Goal: Feedback & Contribution: Leave review/rating

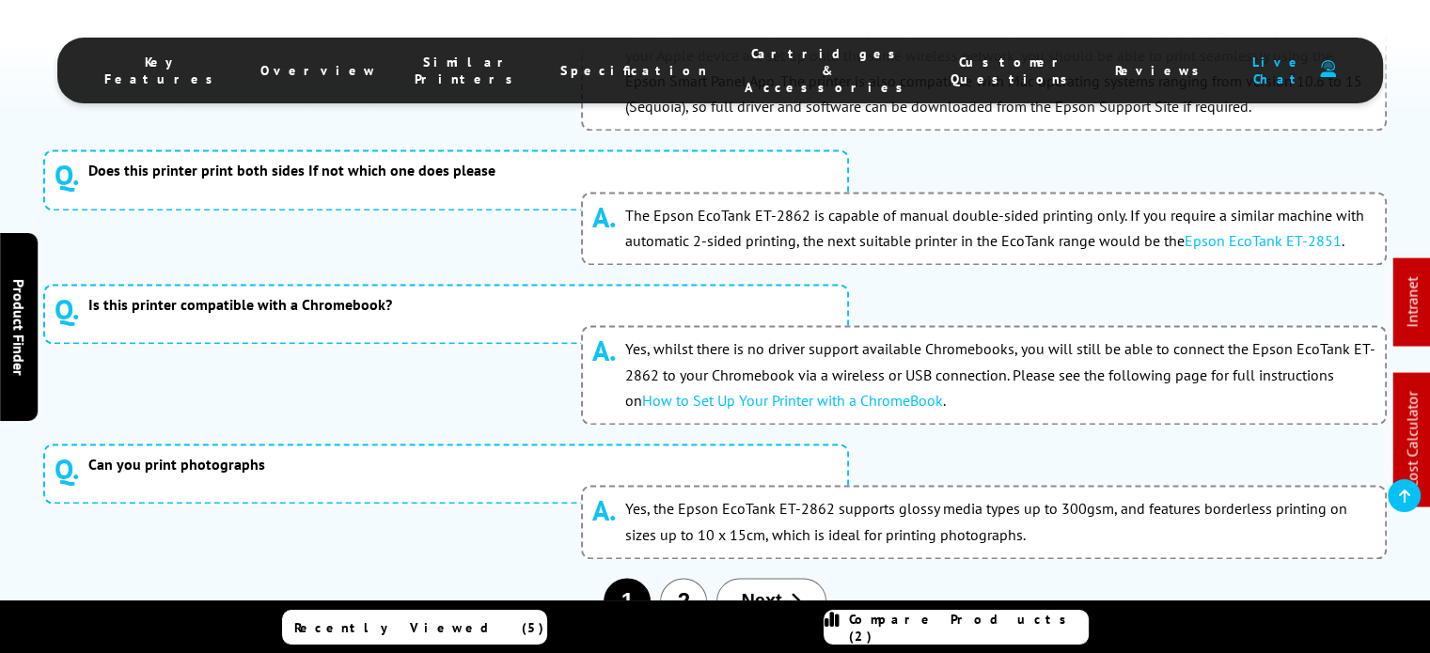
scroll to position [9902, 0]
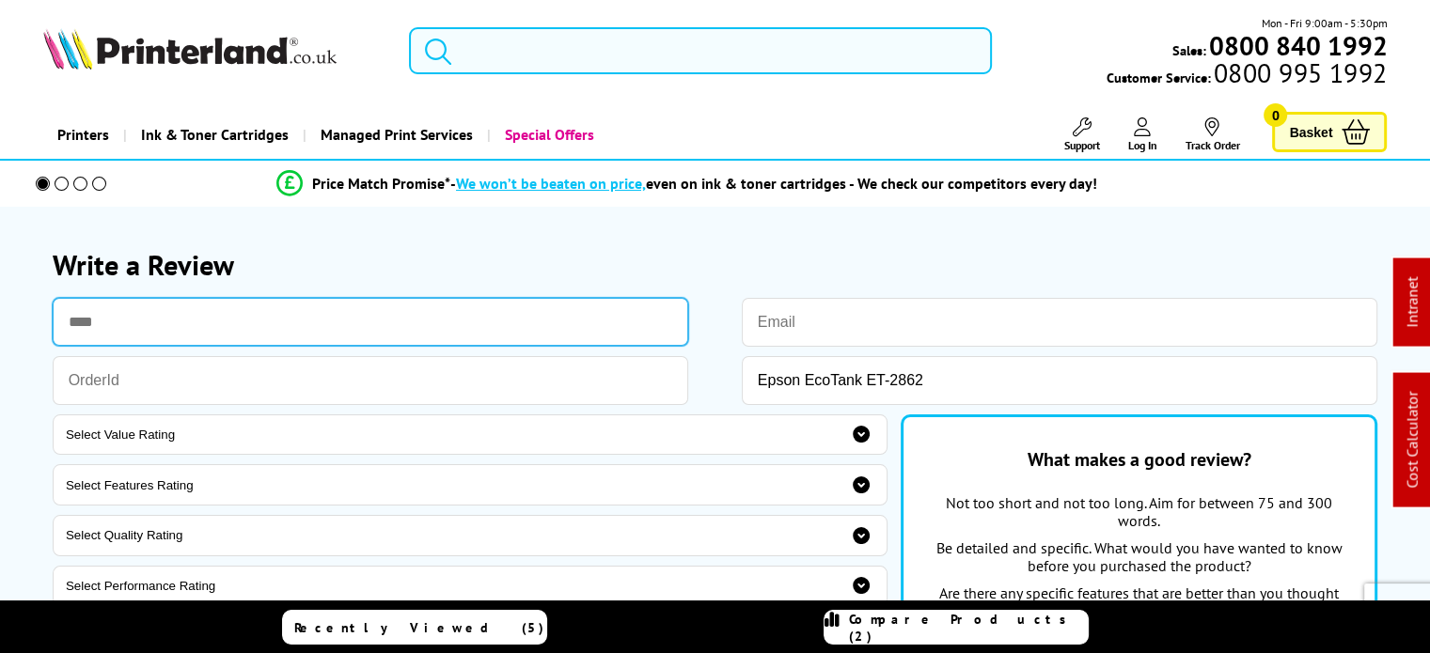
click at [322, 301] on input "text" at bounding box center [371, 322] width 637 height 48
type input "****"
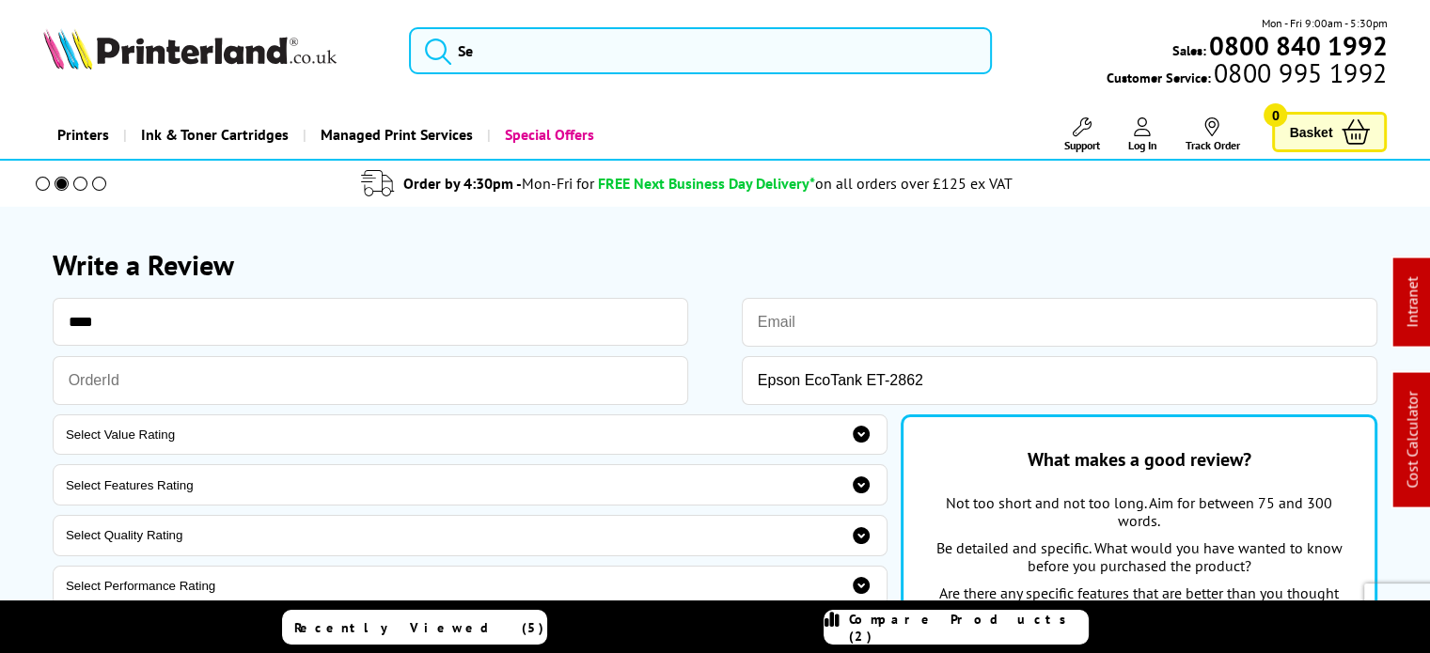
paste input "dizzydogzagility@gmail.com"
type input "dizzydogzagility@gmail.com"
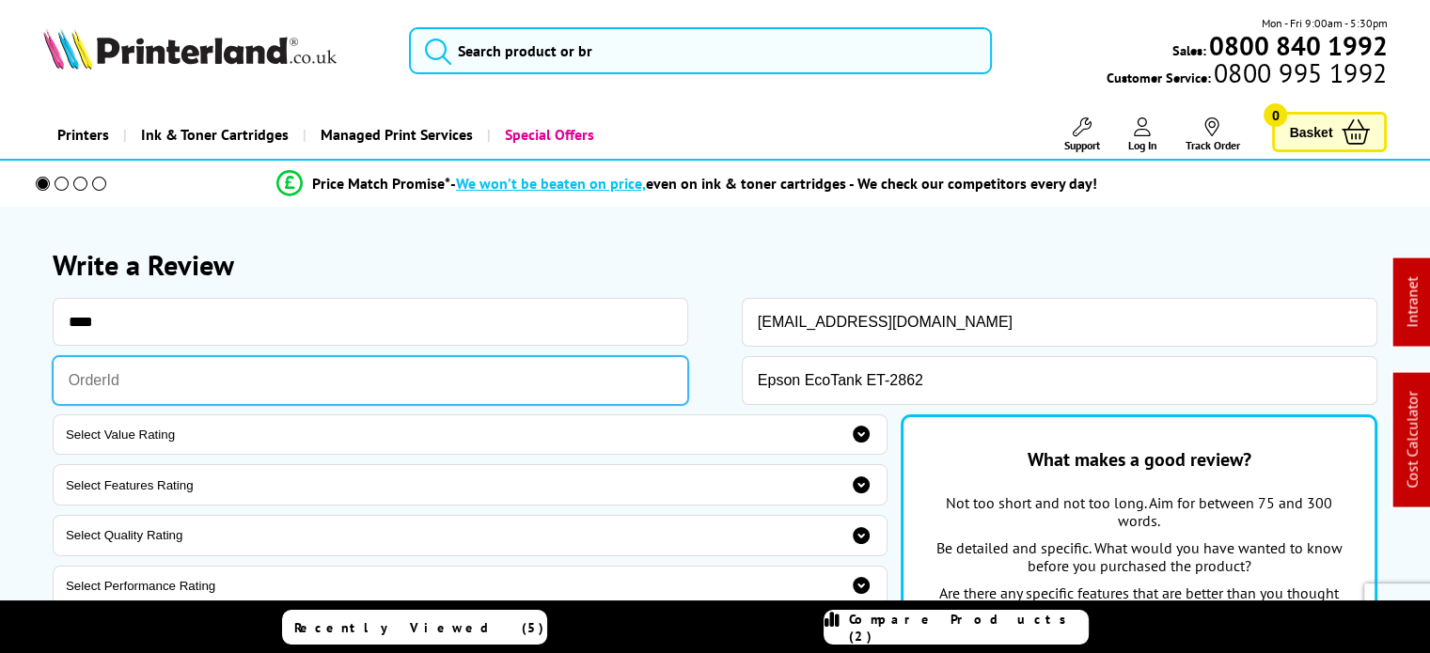
click at [407, 374] on input "text" at bounding box center [371, 380] width 637 height 49
paste input "STINV503022"
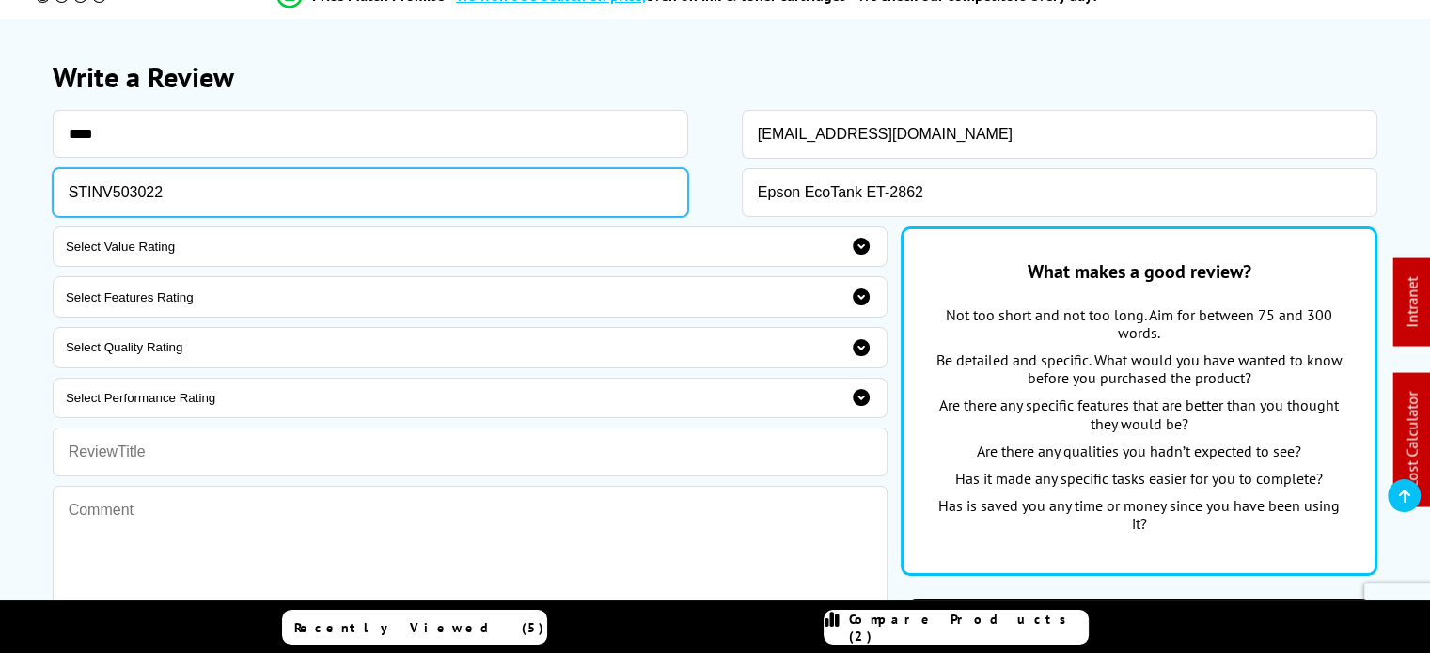
type input "STINV503022"
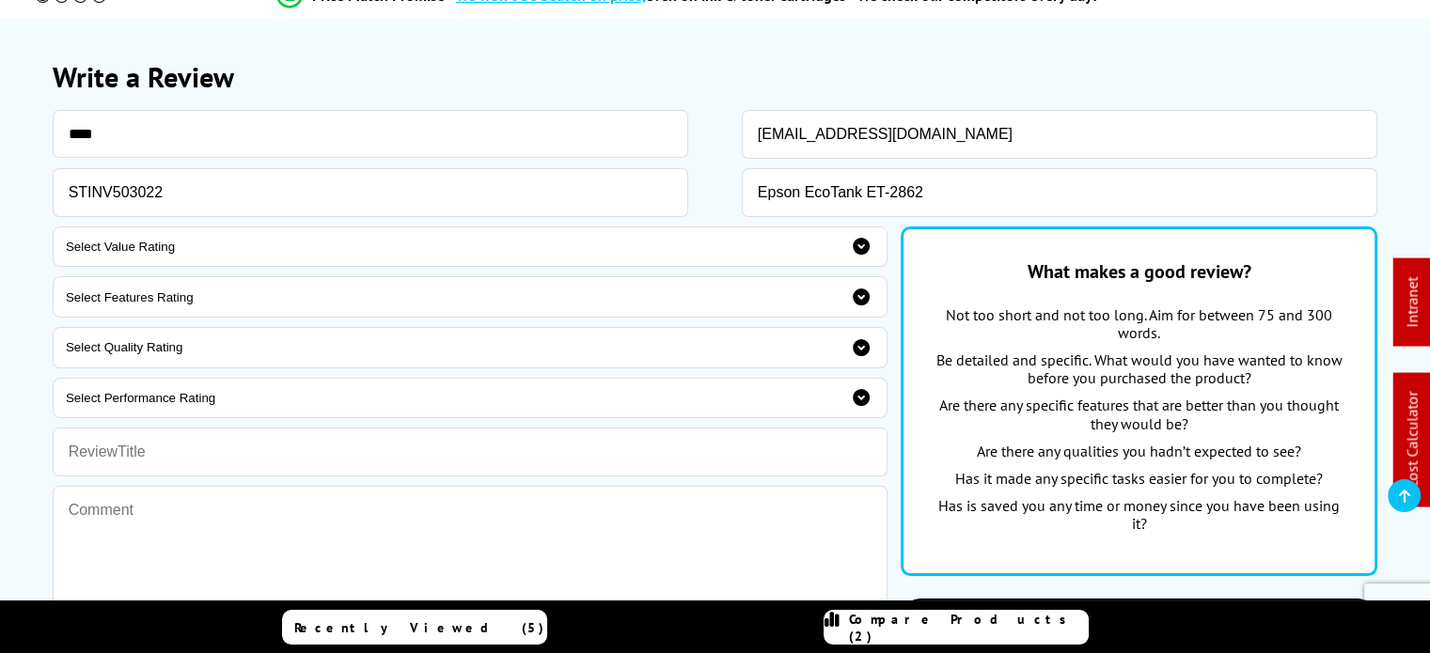
click at [811, 262] on select "Select Value Rating 1 - Very poor 2 - poor 3 - Average 4 - Good 5 - Excellent" at bounding box center [470, 247] width 835 height 41
select select "5"
click at [53, 227] on select "Select Value Rating 1 - Very poor 2 - poor 3 - Average 4 - Good 5 - Excellent" at bounding box center [470, 247] width 835 height 41
click at [424, 307] on select "Select Features Rating 1 - Very poor 2 - poor 3 - Average 4 - Good 5 - Excellent" at bounding box center [470, 296] width 835 height 41
select select "5"
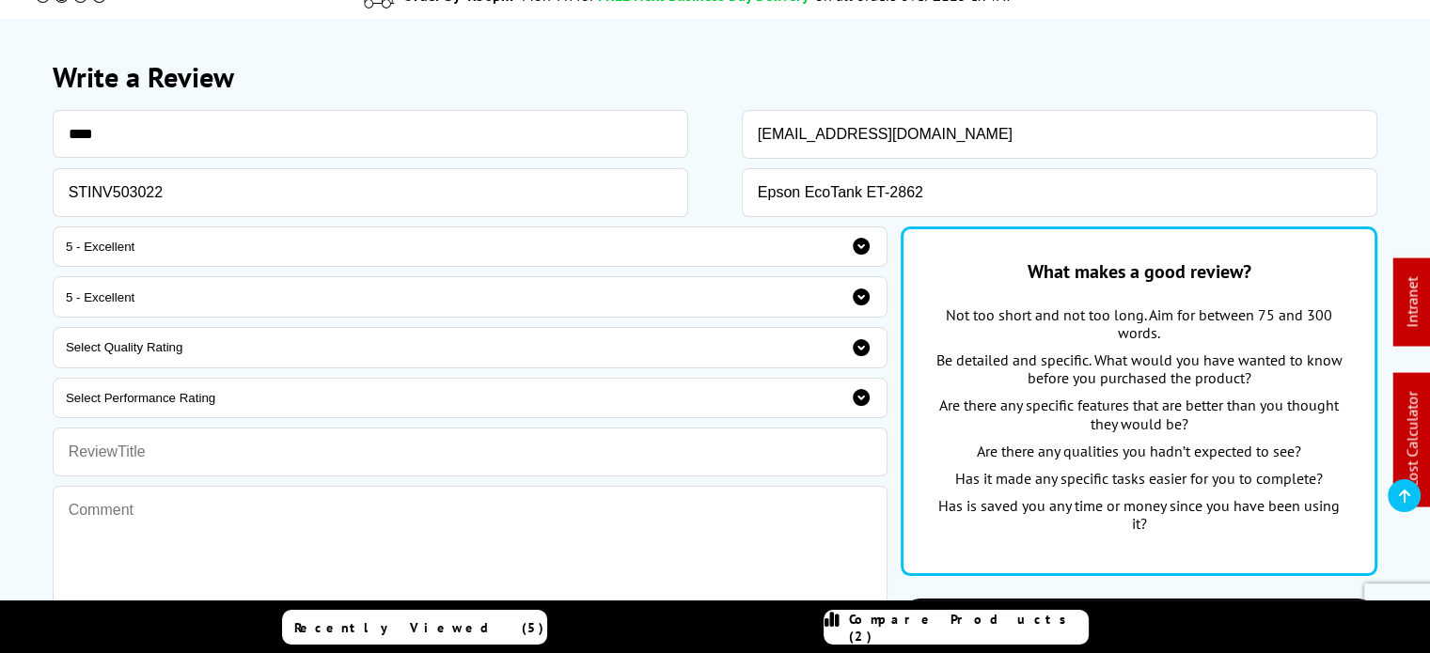
click at [53, 277] on select "Select Features Rating 1 - Very poor 2 - poor 3 - Average 4 - Good 5 - Excellent" at bounding box center [470, 296] width 835 height 41
click at [310, 351] on select "Select Quality Rating 1 - Very poor 2 - poor 3 - Average 4 - Good 5 - Excellent" at bounding box center [470, 347] width 835 height 41
select select "5"
click at [53, 327] on select "Select Quality Rating 1 - Very poor 2 - poor 3 - Average 4 - Good 5 - Excellent" at bounding box center [470, 347] width 835 height 41
click at [275, 404] on select "Select Performance Rating 1 - Very poor 2 - poor 3 - Average 4 - Good 5 - Excel…" at bounding box center [470, 398] width 835 height 41
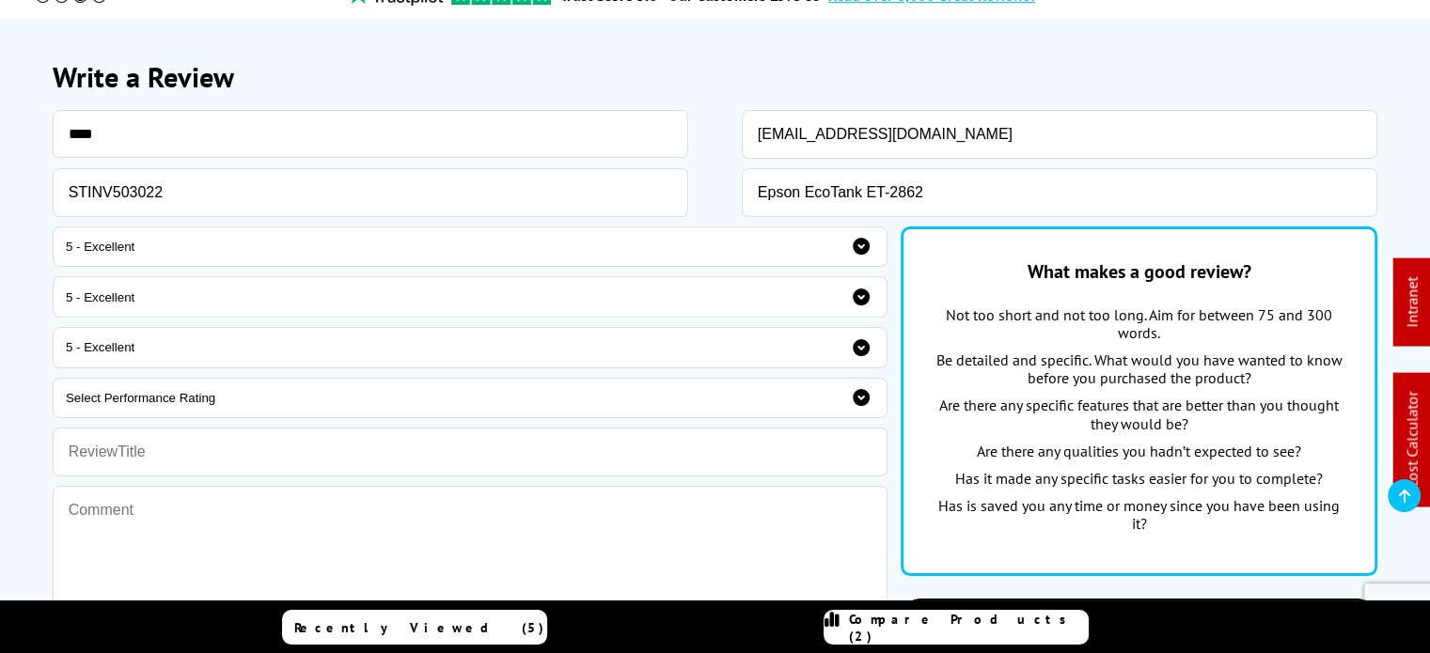
select select "5"
click at [53, 378] on select "Select Performance Rating 1 - Very poor 2 - poor 3 - Average 4 - Good 5 - Excel…" at bounding box center [470, 398] width 835 height 41
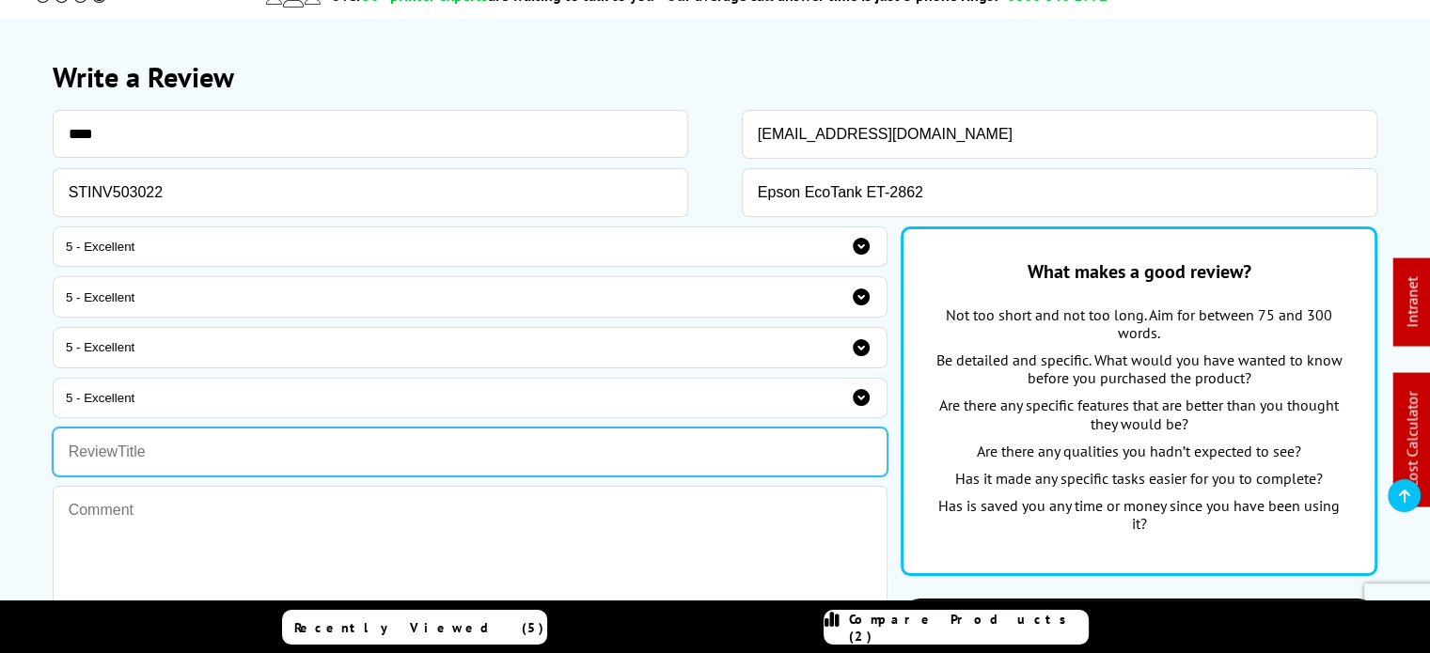
click at [171, 447] on input "text" at bounding box center [470, 452] width 835 height 49
type input "I'm amazed"
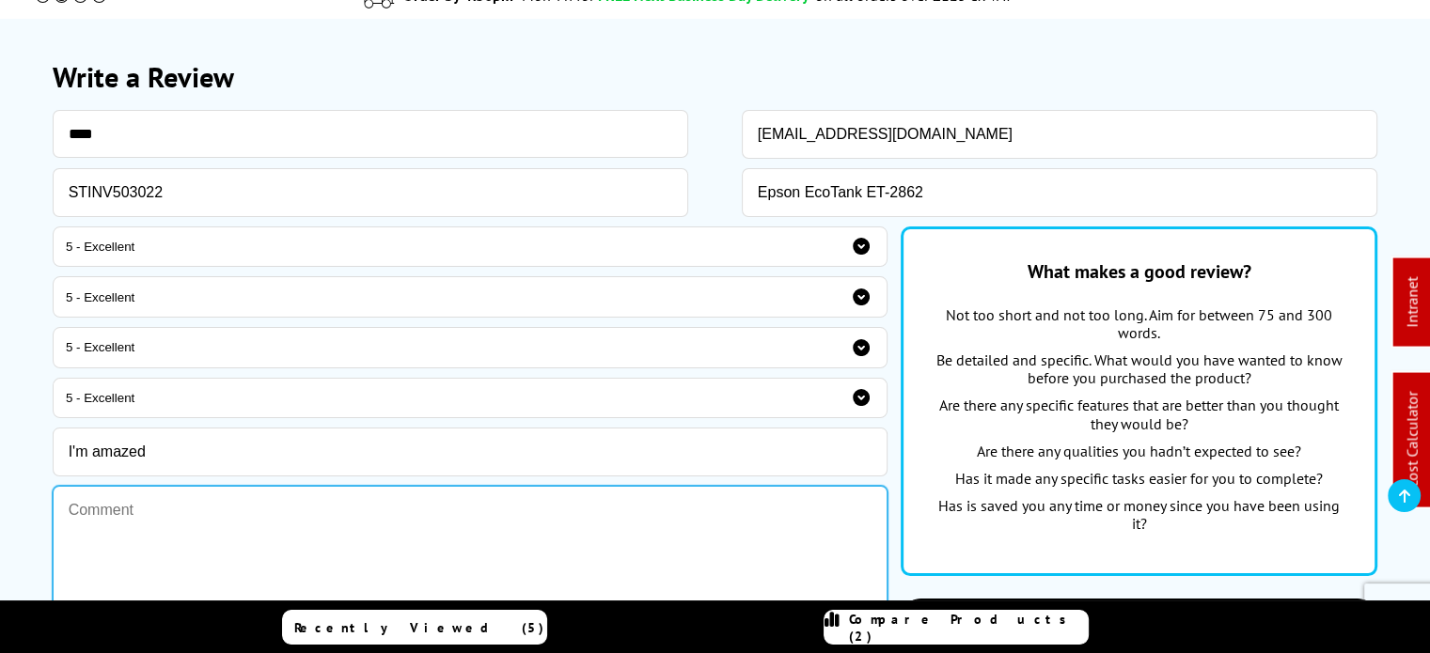
paste textarea "printer arrived very quickly and I've had time to try it. I'm well impressed wi…"
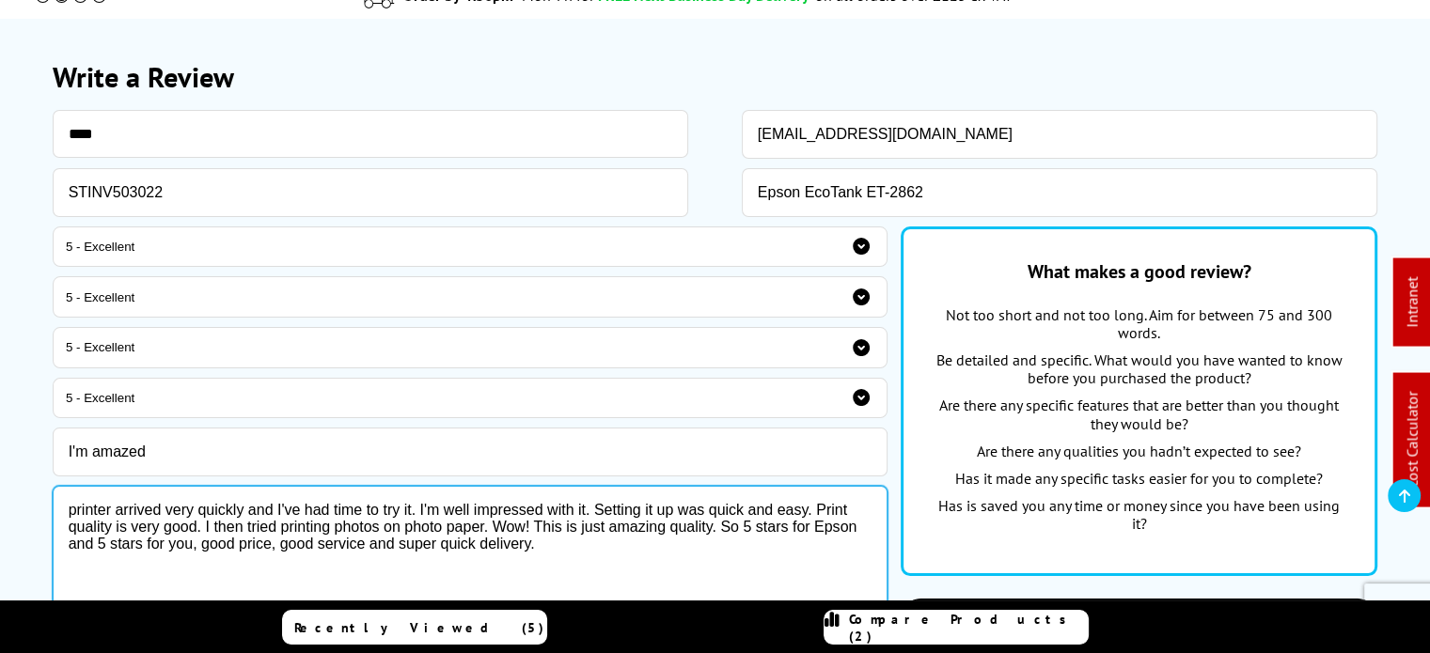
click at [72, 511] on textarea "printer arrived very quickly and I've had time to try it. I'm well impressed wi…" at bounding box center [470, 586] width 835 height 201
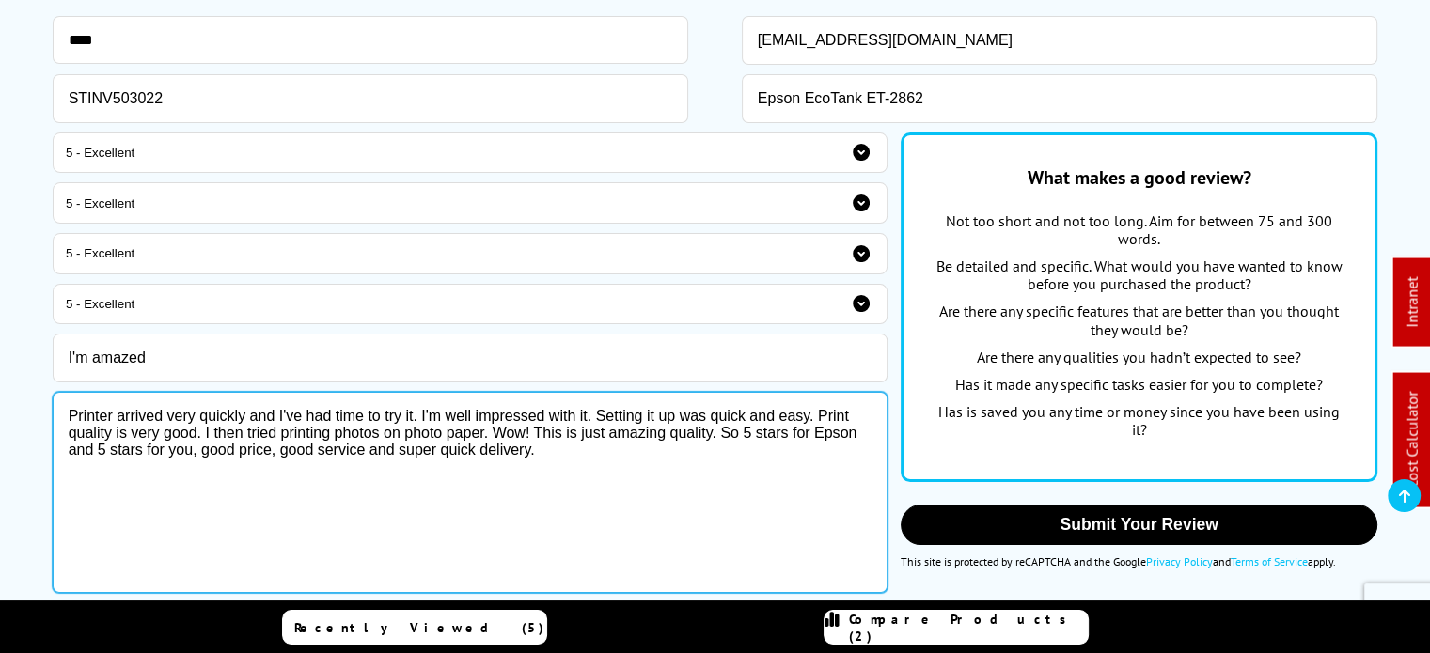
click at [178, 451] on textarea "Printer arrived very quickly and I've had time to try it. I'm well impressed wi…" at bounding box center [470, 492] width 835 height 201
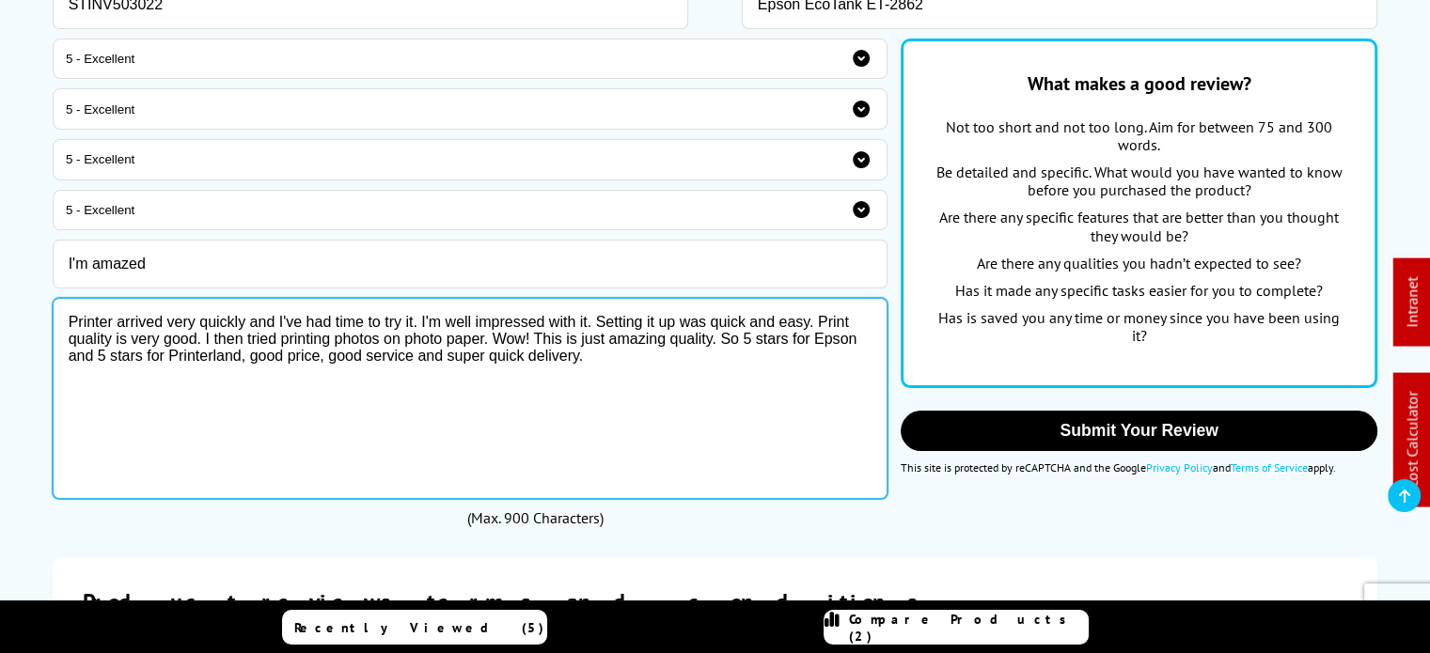
scroll to position [188, 0]
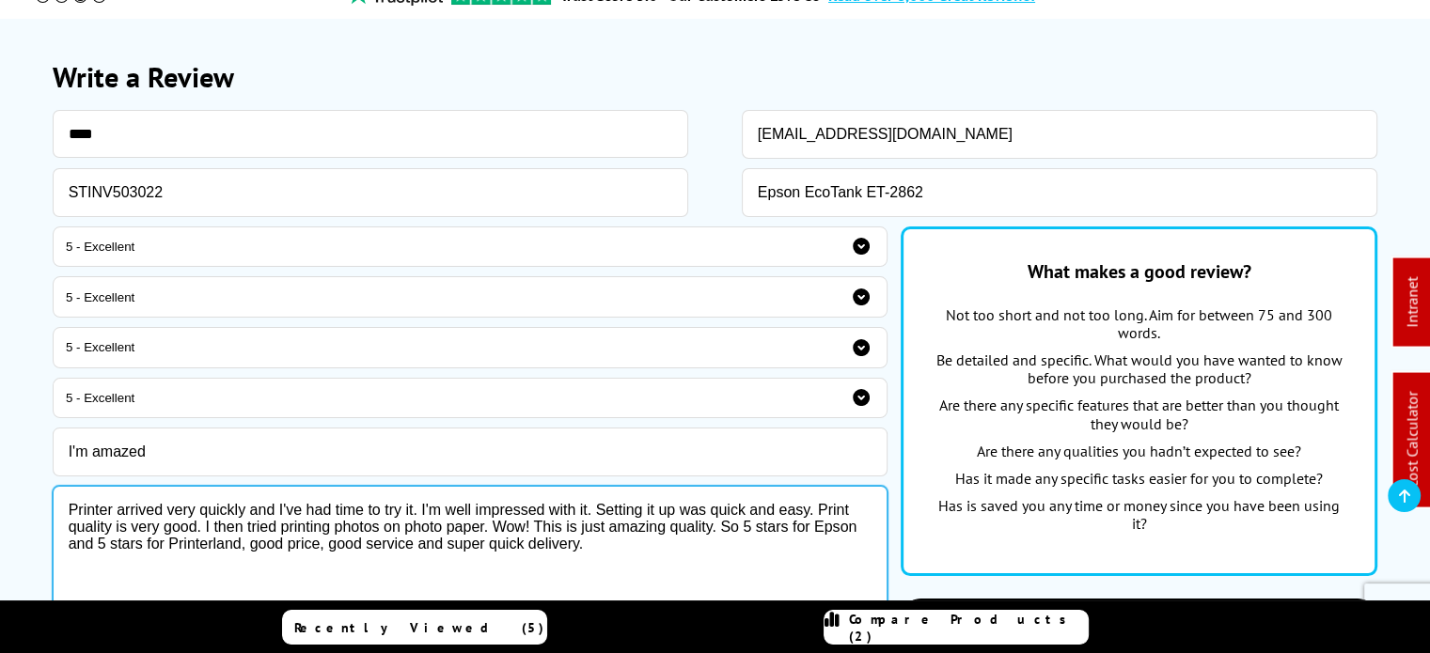
type textarea "Printer arrived very quickly and I've had time to try it. I'm well impressed wi…"
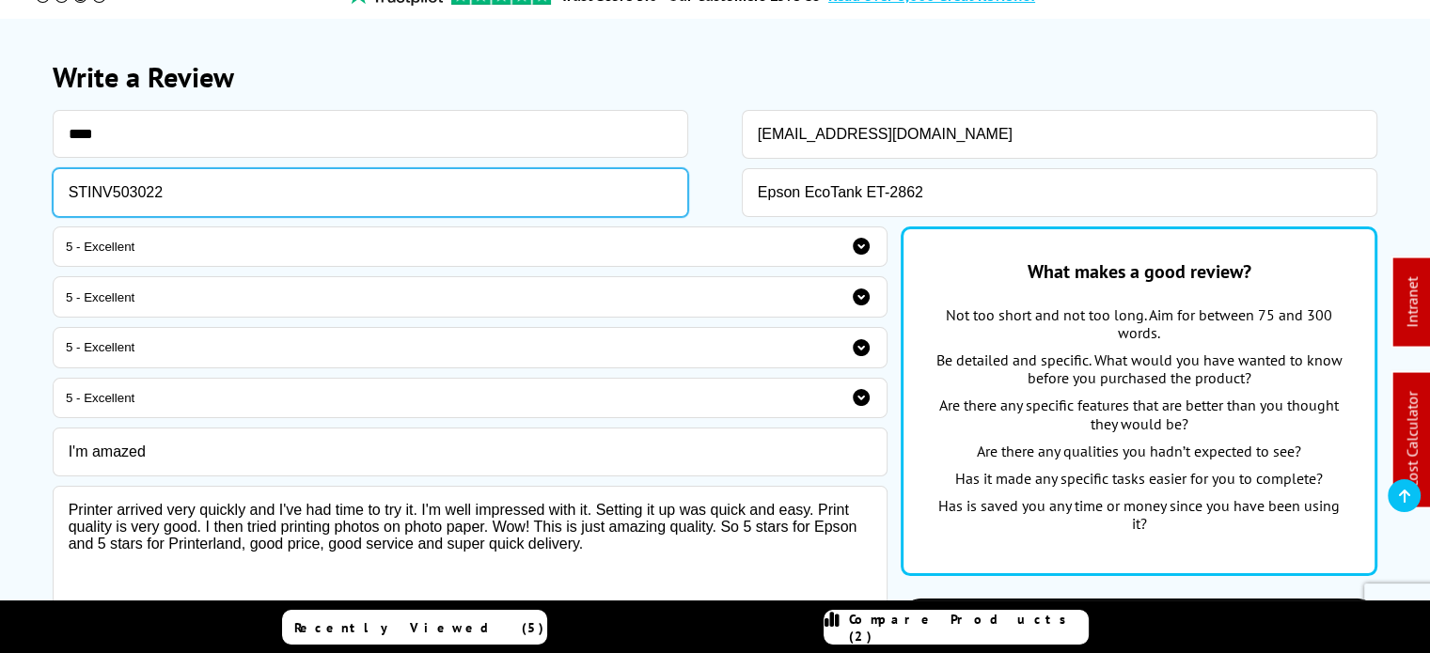
drag, startPoint x: 420, startPoint y: 182, endPoint x: 20, endPoint y: 182, distance: 400.5
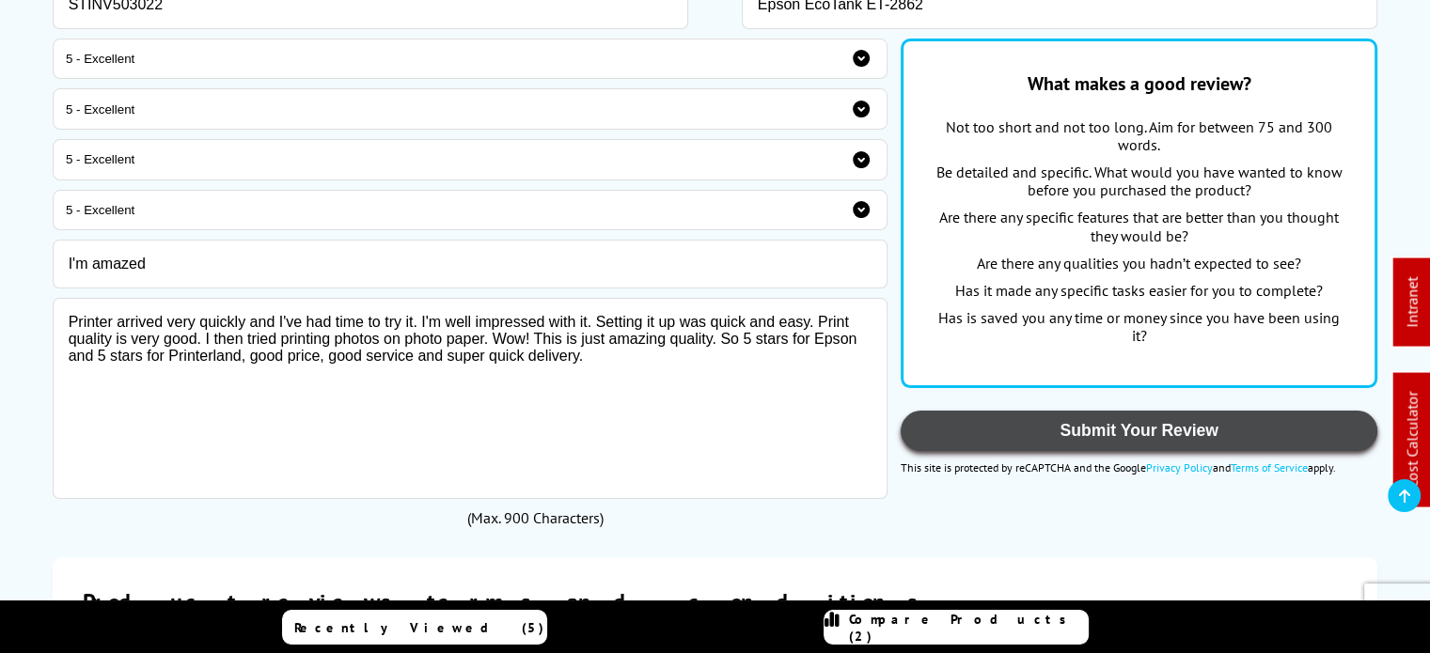
drag, startPoint x: 993, startPoint y: 441, endPoint x: 984, endPoint y: 448, distance: 10.7
click at [993, 441] on button "Submit Your Review" at bounding box center [1140, 431] width 478 height 40
